Goal: Information Seeking & Learning: Learn about a topic

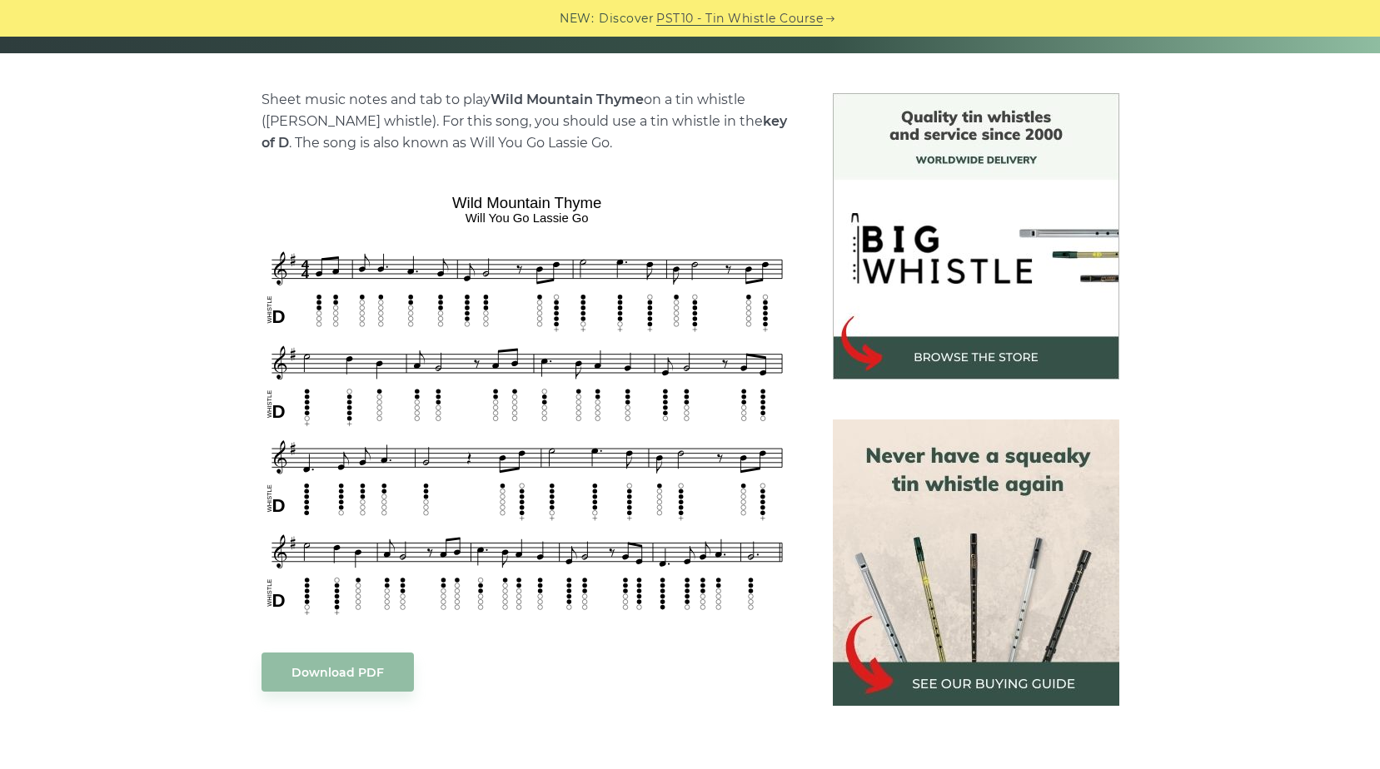
scroll to position [416, 0]
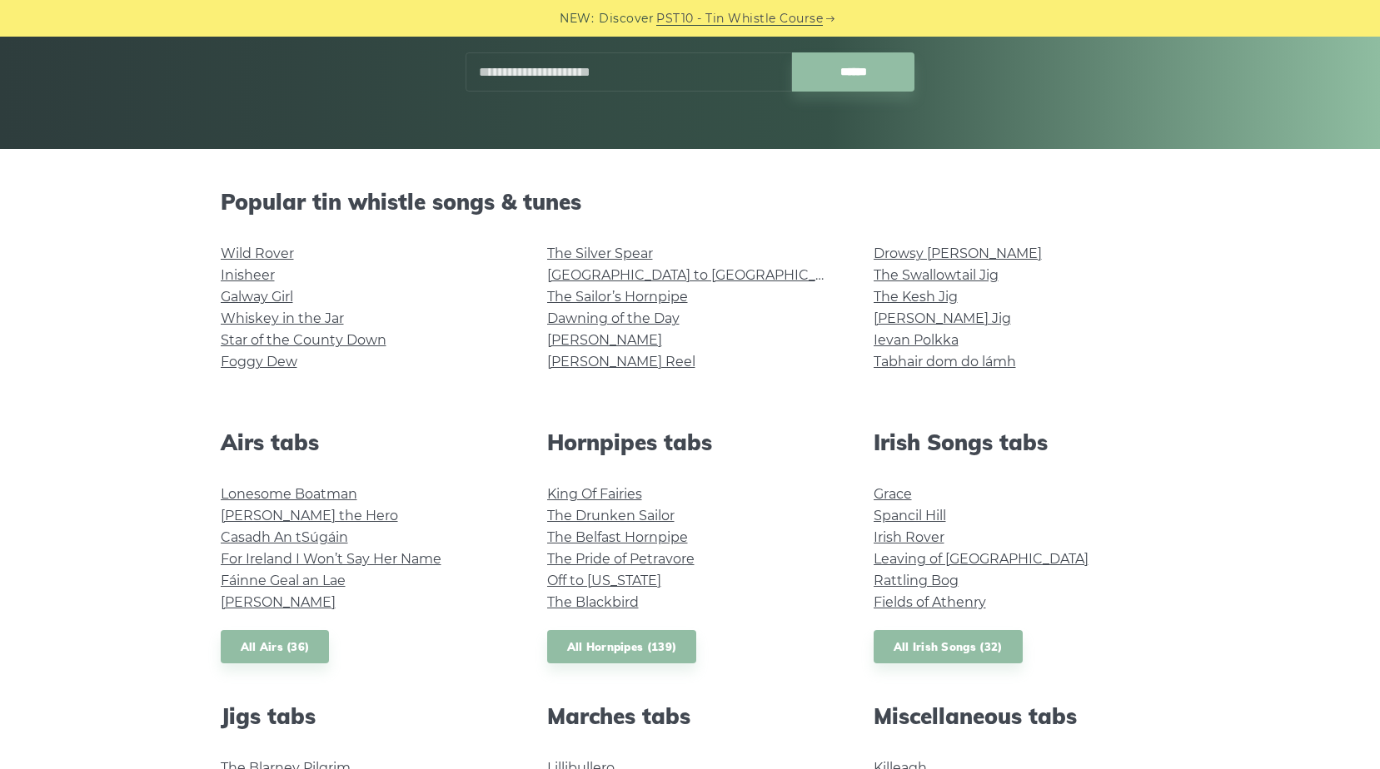
scroll to position [416, 0]
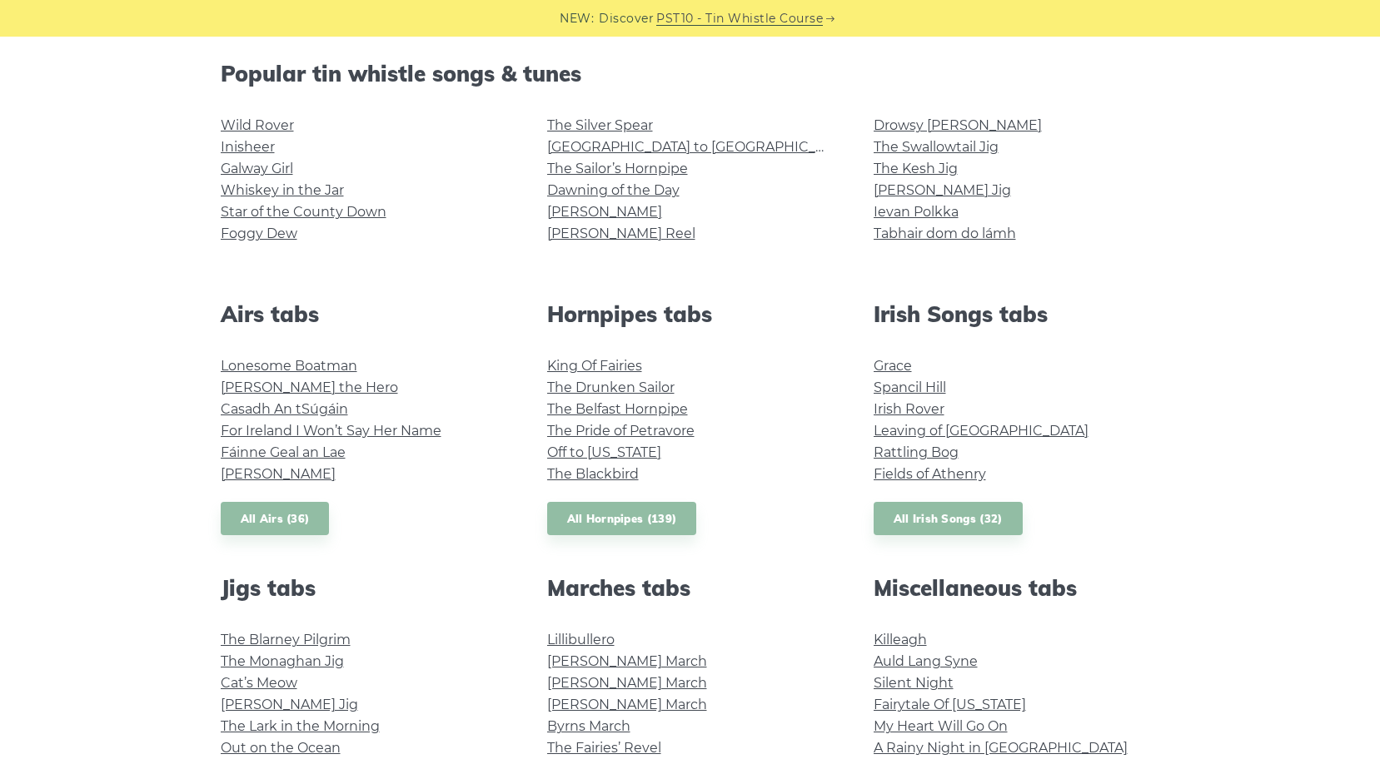
drag, startPoint x: 463, startPoint y: 437, endPoint x: 422, endPoint y: 465, distance: 49.2
click at [422, 465] on li "Planxty Davis" at bounding box center [364, 475] width 286 height 22
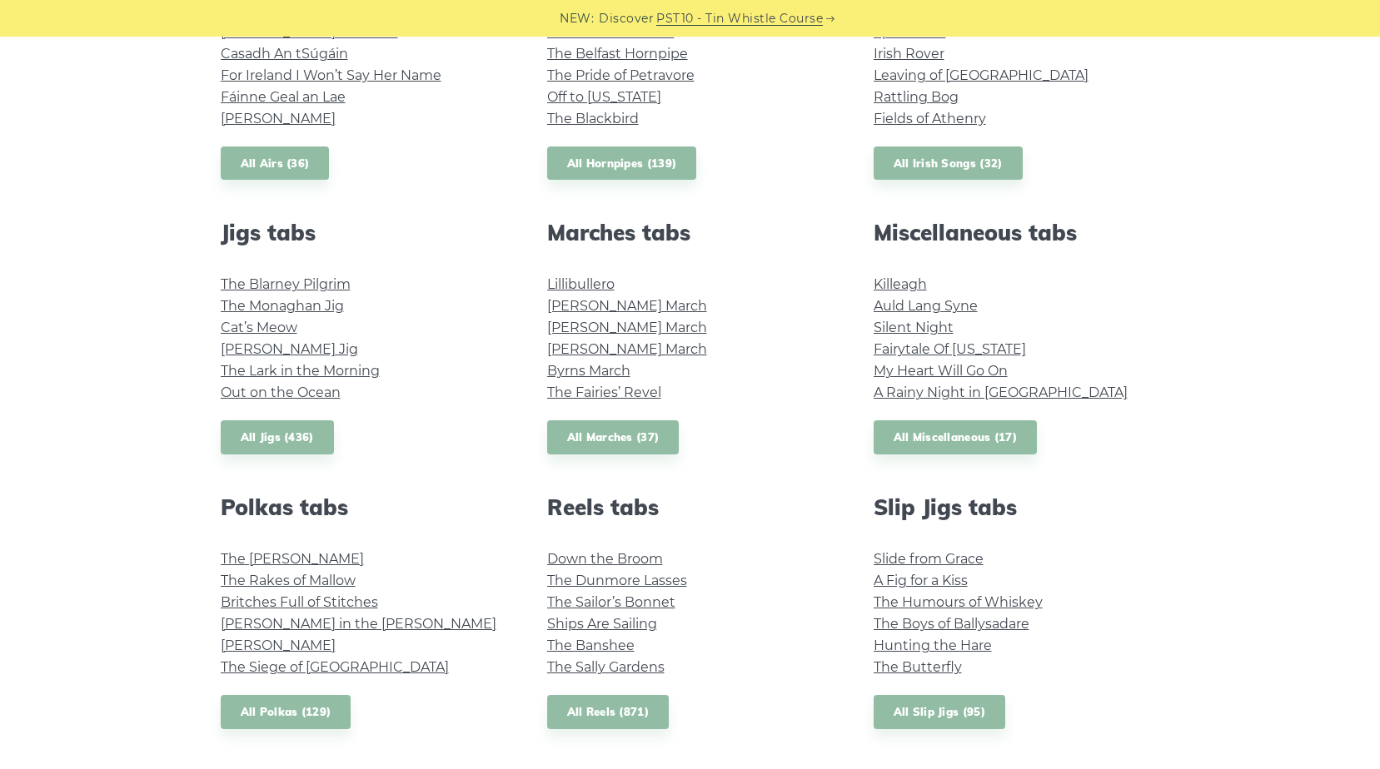
scroll to position [916, 0]
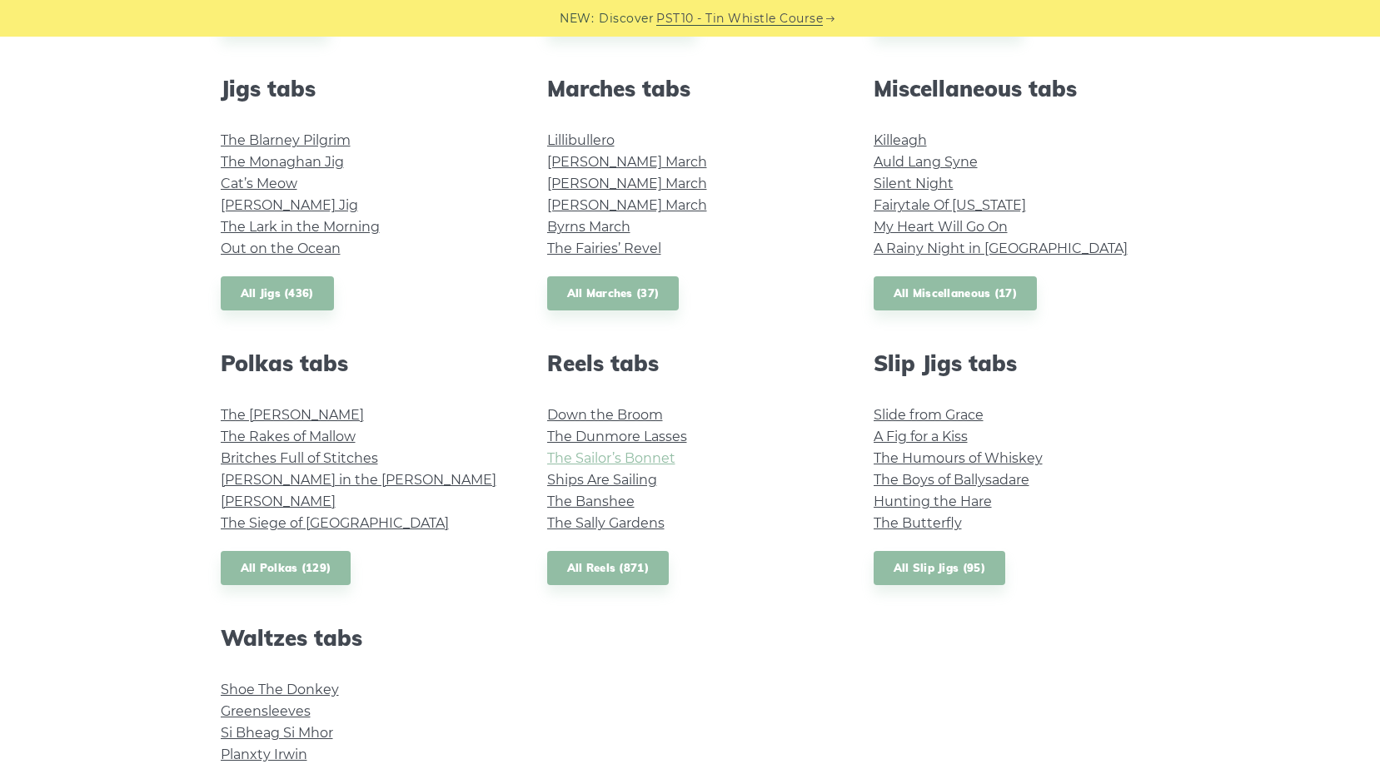
click at [565, 459] on link "The Sailor’s Bonnet" at bounding box center [611, 459] width 128 height 16
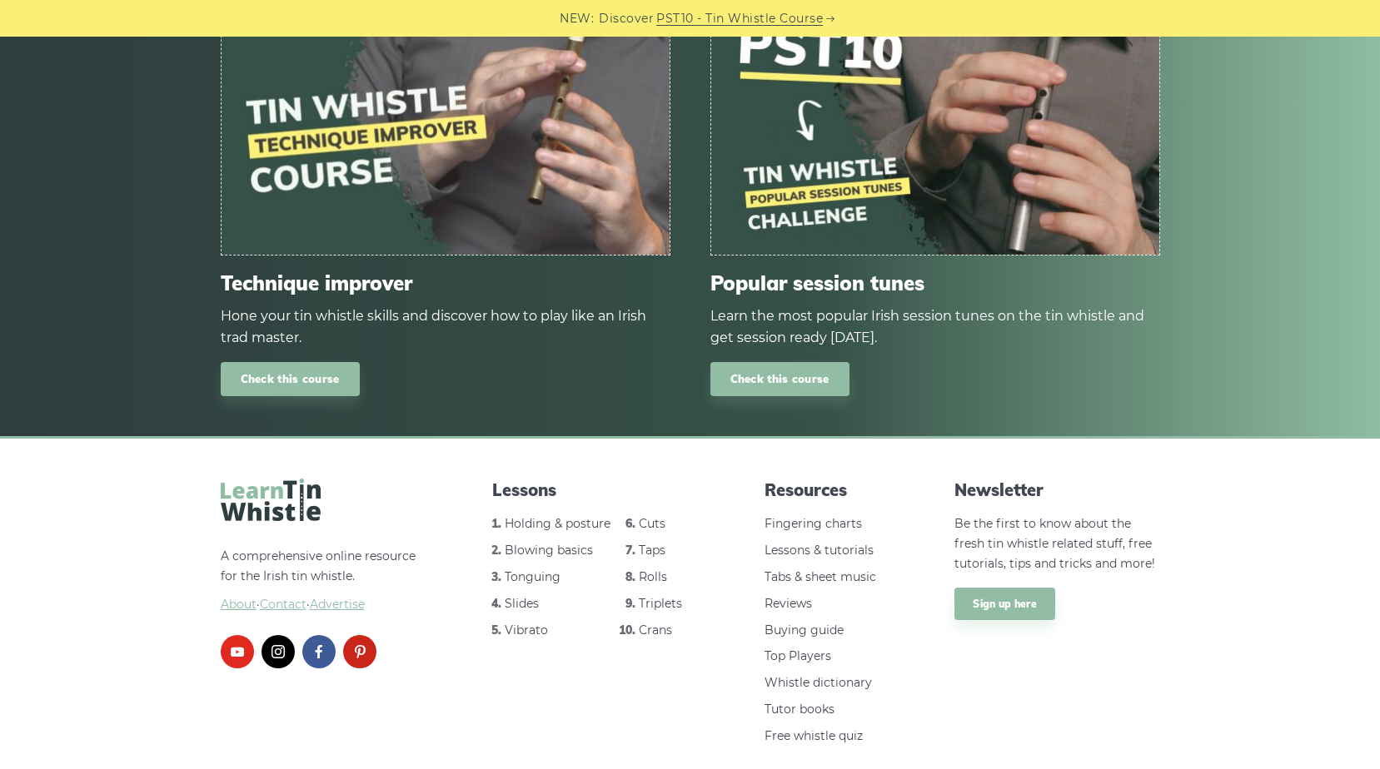
scroll to position [2017, 0]
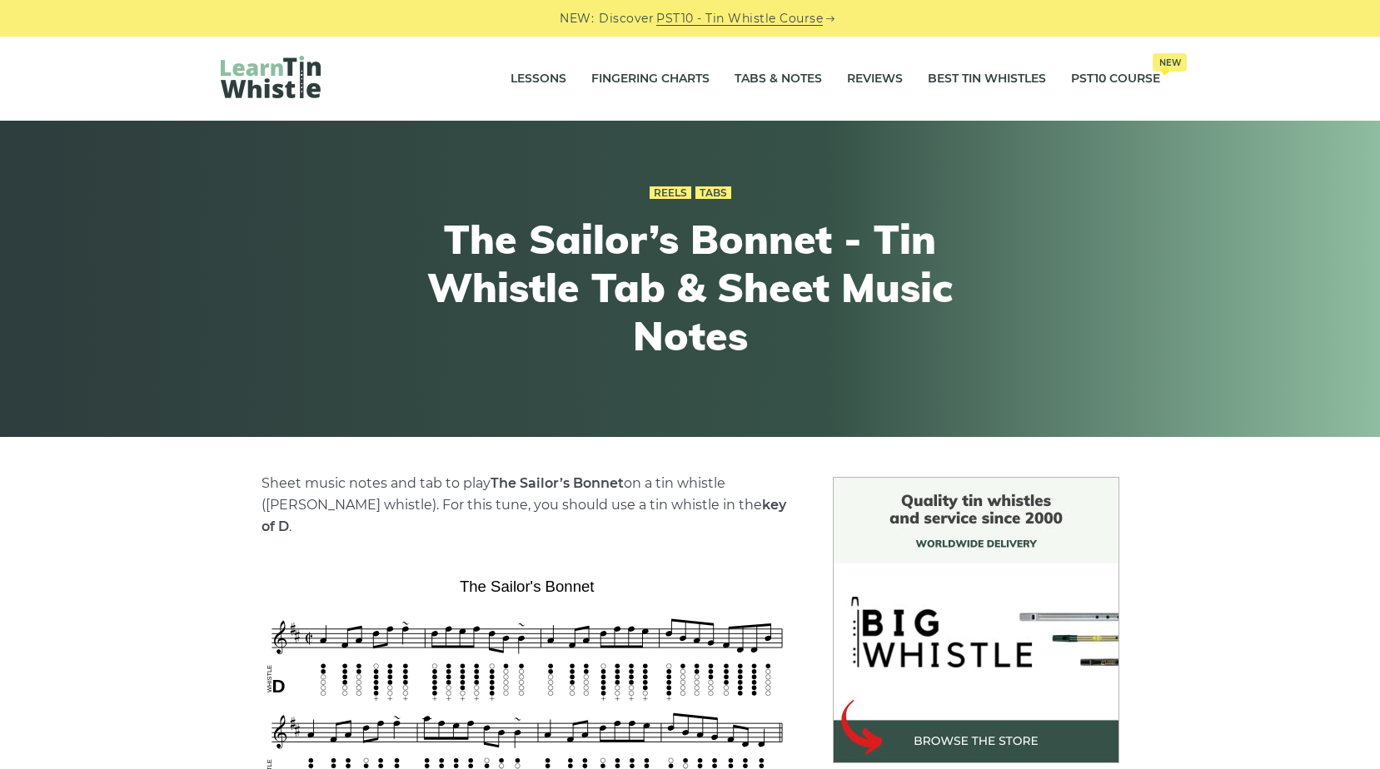
scroll to position [333, 0]
